Goal: Task Accomplishment & Management: Use online tool/utility

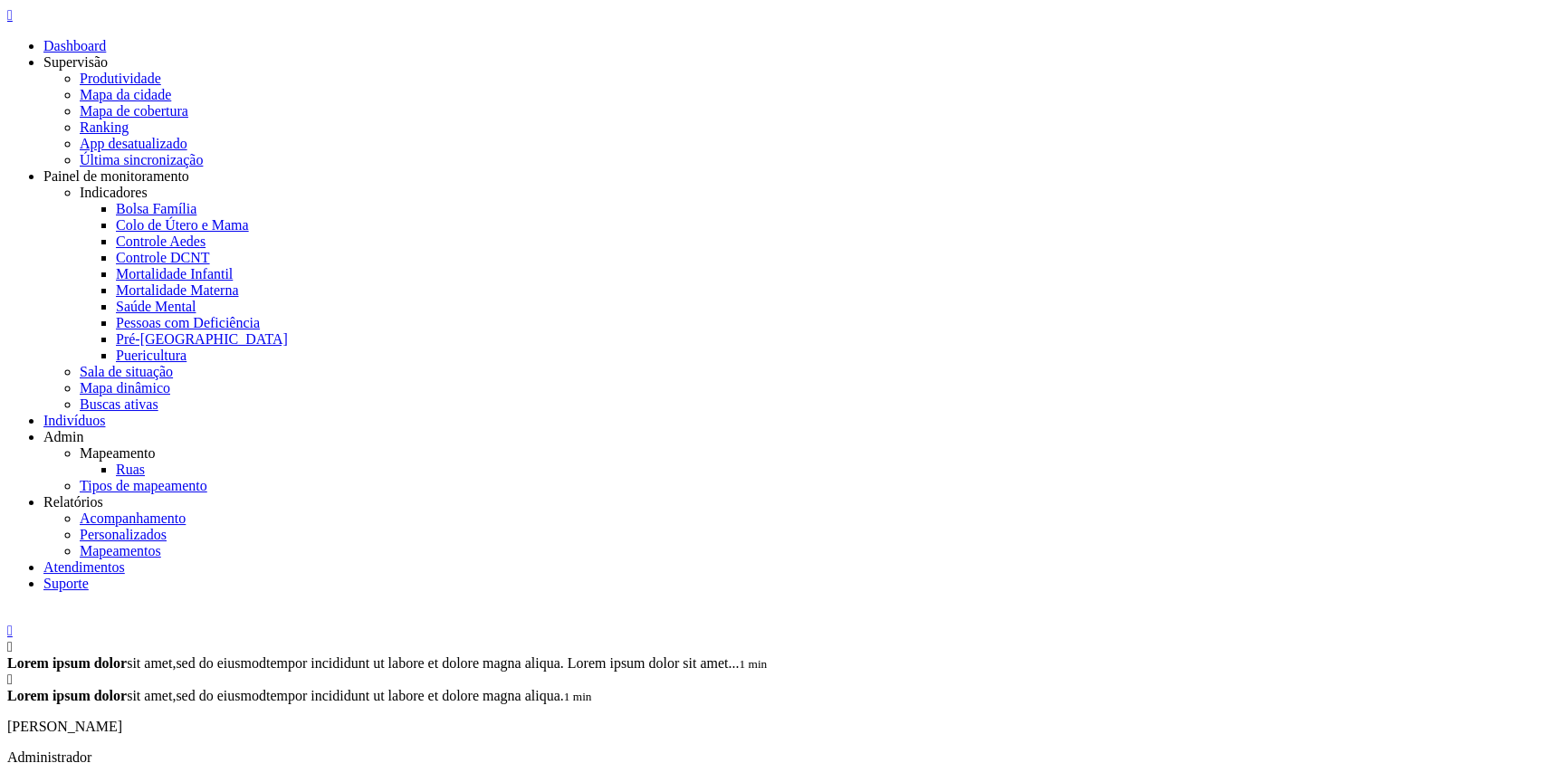
drag, startPoint x: 793, startPoint y: 442, endPoint x: 776, endPoint y: 435, distance: 18.4
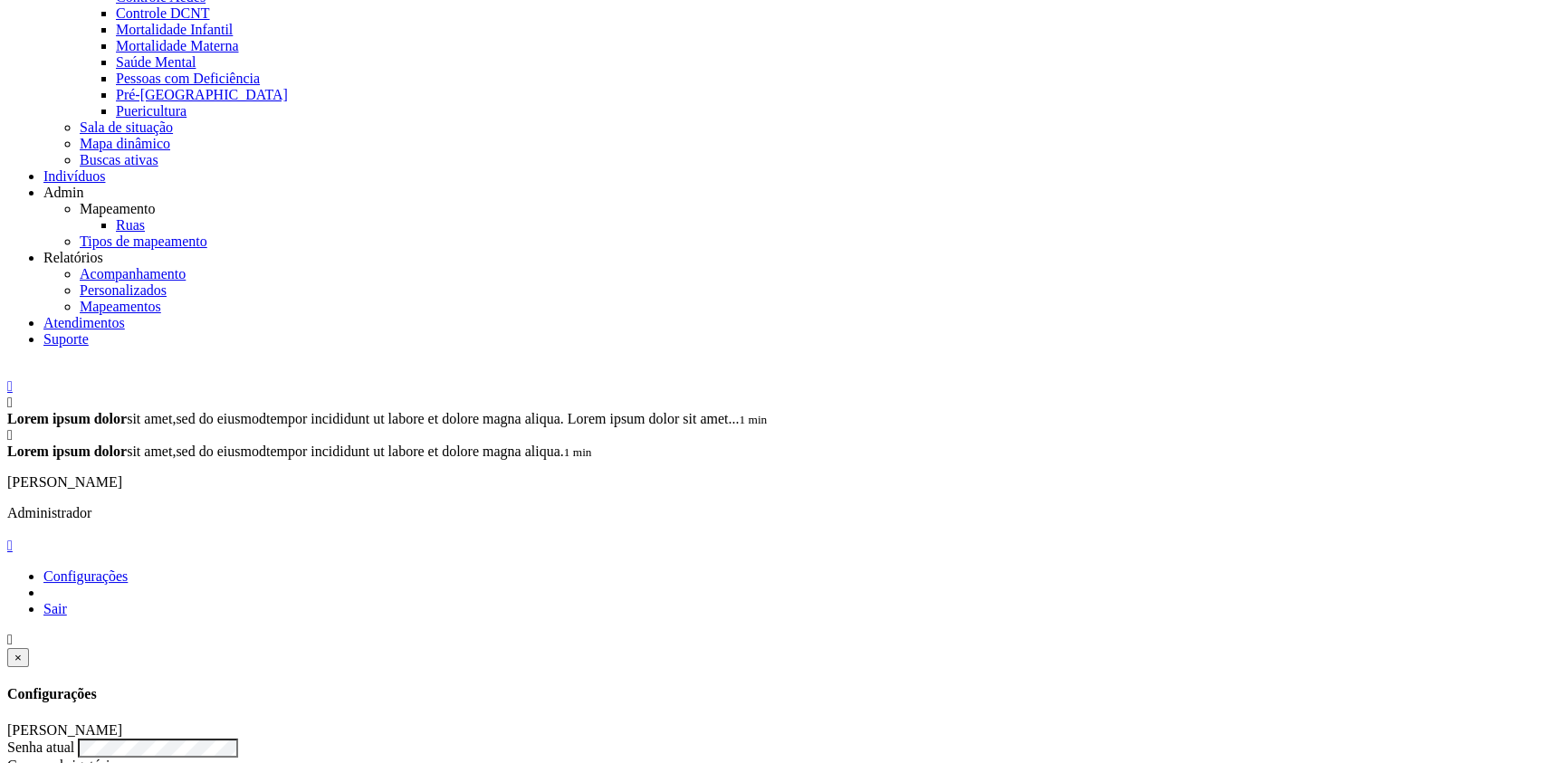
scroll to position [296, 0]
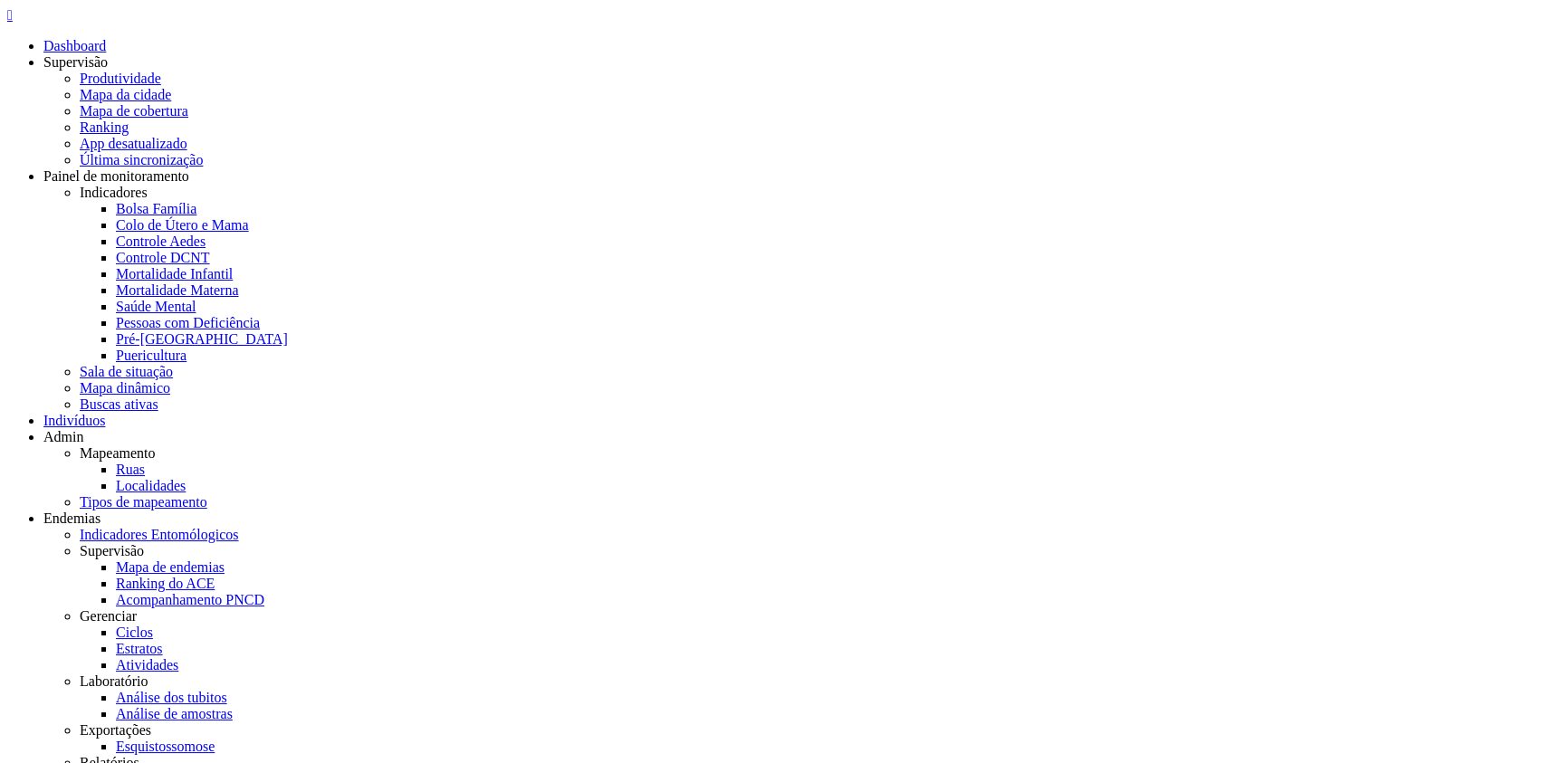
drag, startPoint x: 152, startPoint y: 314, endPoint x: 109, endPoint y: 313, distance: 43.0
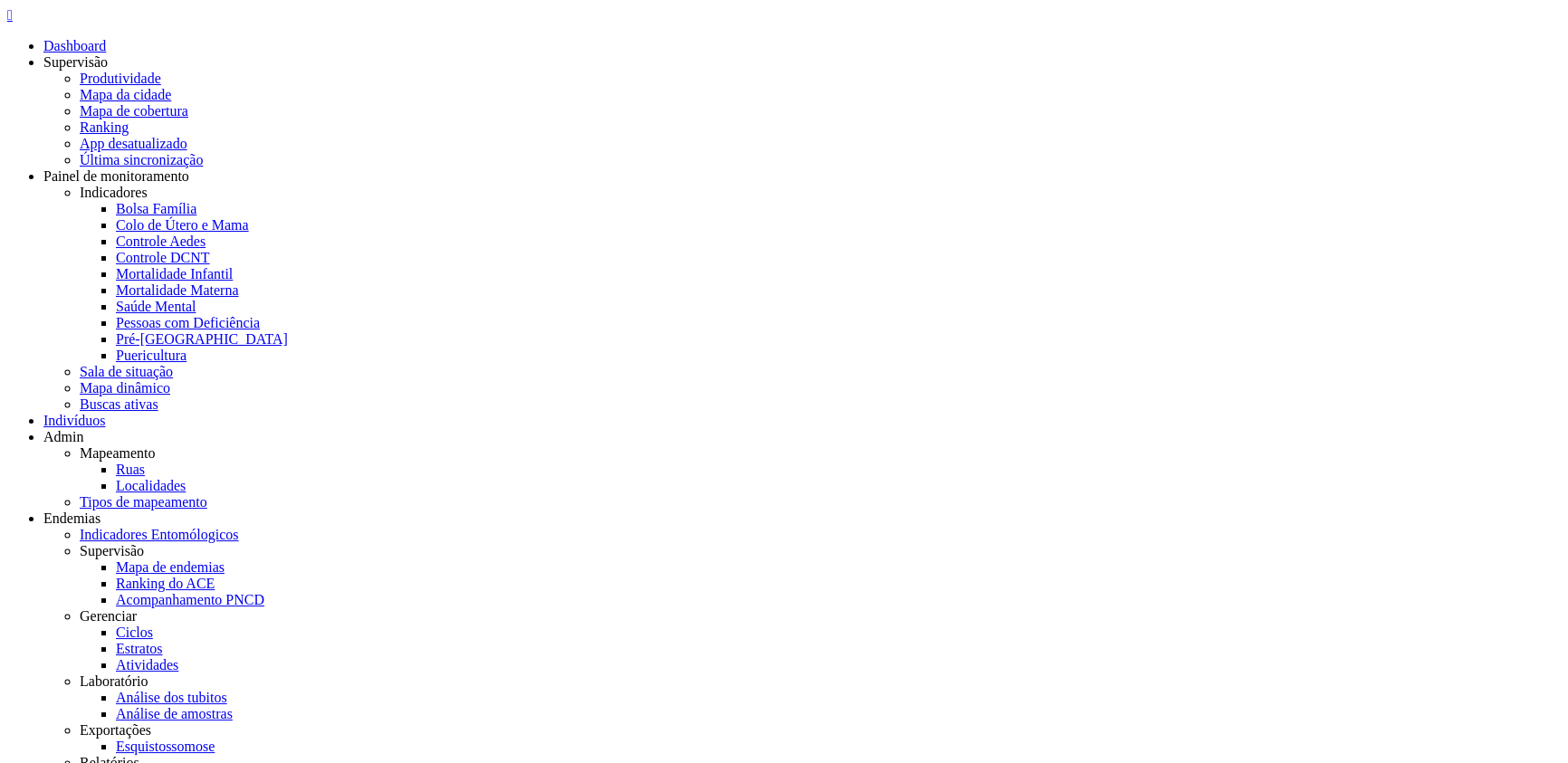
click at [13, 22] on icon "" at bounding box center [10, 15] width 6 height 15
click at [145, 461] on link "Ruas" at bounding box center [130, 469] width 29 height 15
